Goal: Information Seeking & Learning: Find specific page/section

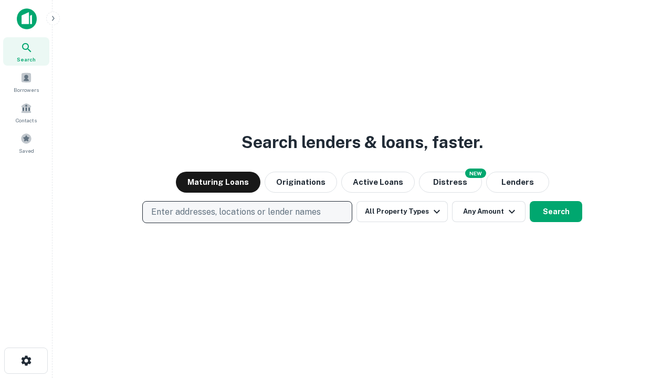
click at [247, 212] on p "Enter addresses, locations or lender names" at bounding box center [236, 212] width 170 height 13
type input "**********"
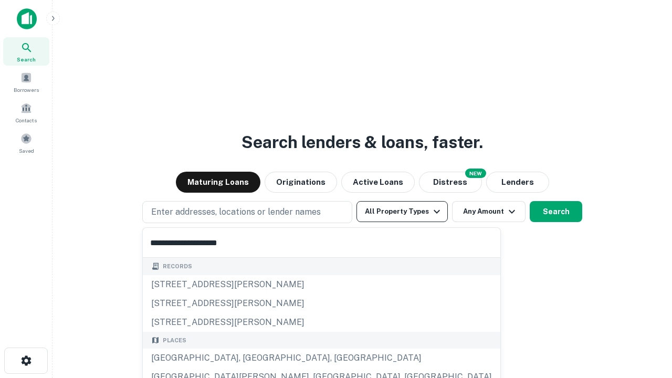
click at [251, 358] on div "[GEOGRAPHIC_DATA], [GEOGRAPHIC_DATA], [GEOGRAPHIC_DATA]" at bounding box center [322, 358] width 358 height 19
click at [402, 212] on button "All Property Types" at bounding box center [402, 211] width 91 height 21
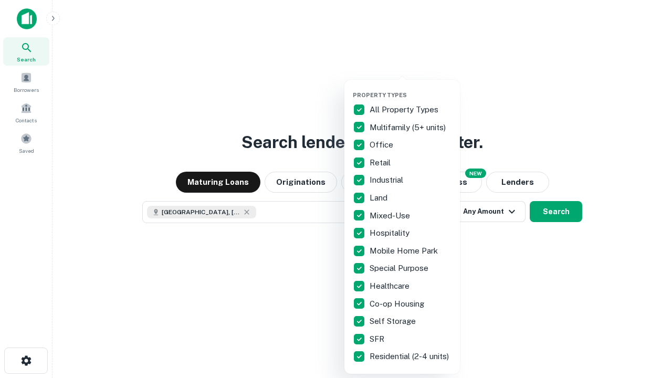
click at [411, 88] on button "button" at bounding box center [411, 88] width 116 height 1
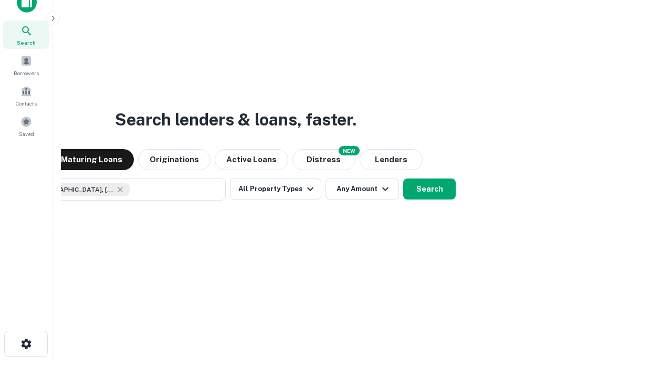
scroll to position [76, 297]
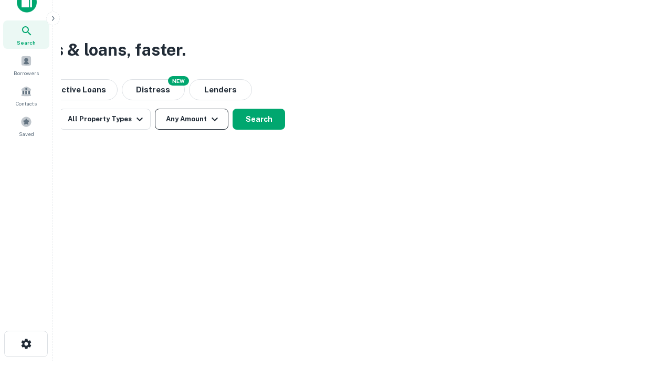
click at [192, 119] on button "Any Amount" at bounding box center [192, 119] width 74 height 21
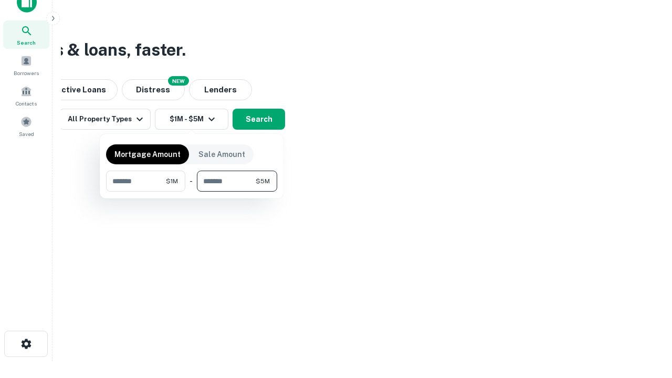
type input "*******"
click at [192, 192] on button "button" at bounding box center [191, 192] width 171 height 1
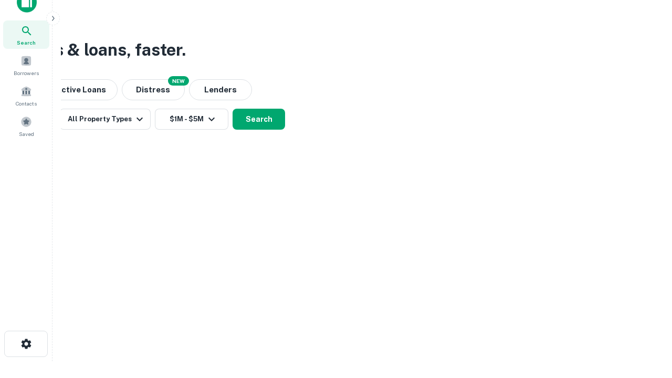
scroll to position [17, 0]
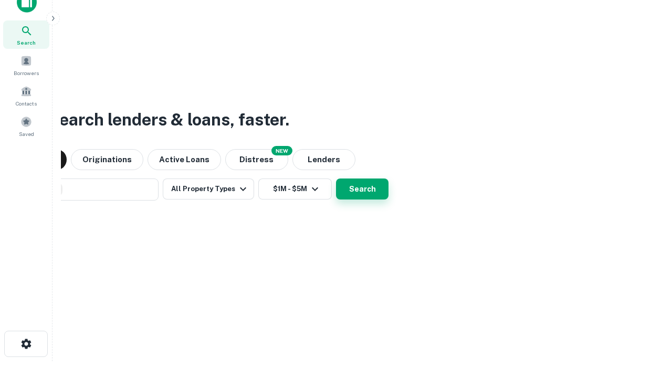
click at [336, 179] on button "Search" at bounding box center [362, 189] width 53 height 21
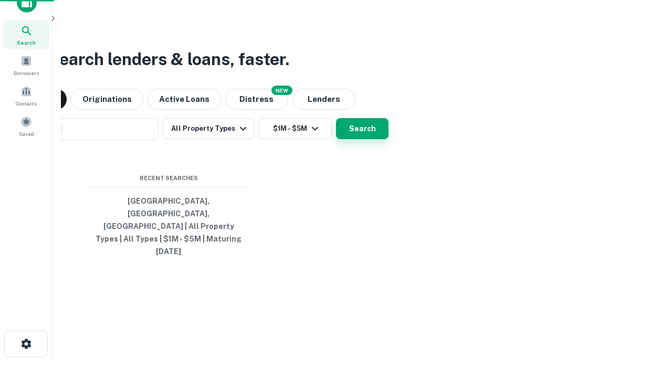
scroll to position [28, 297]
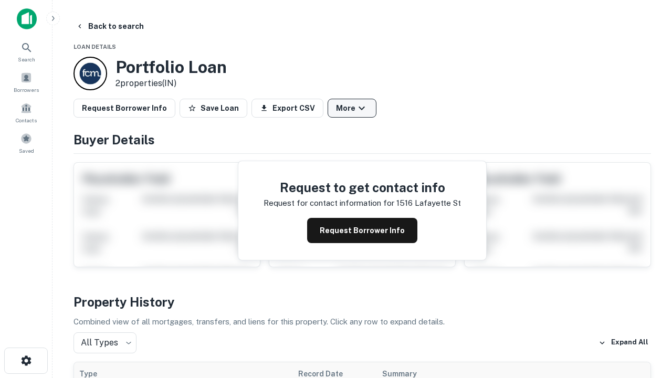
click at [352, 108] on button "More" at bounding box center [352, 108] width 49 height 19
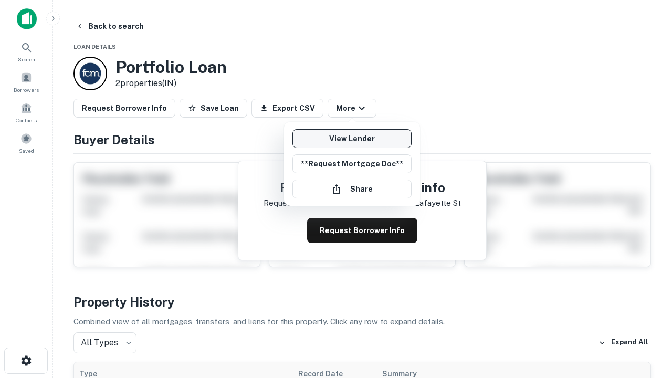
click at [352, 139] on link "View Lender" at bounding box center [351, 138] width 119 height 19
